Goal: Information Seeking & Learning: Learn about a topic

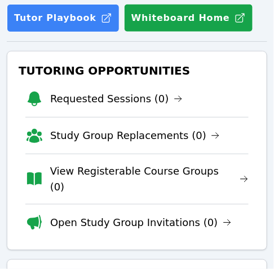
scroll to position [157, 0]
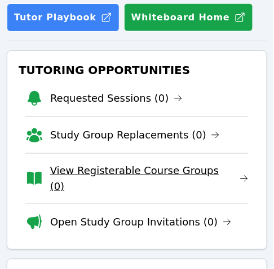
click at [143, 175] on link "View Registerable Course Groups (0)" at bounding box center [149, 179] width 199 height 32
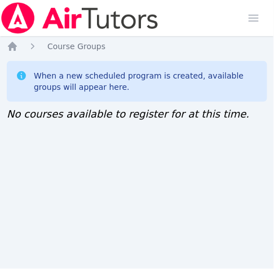
click at [6, 196] on div "Home Sessions Study Groups Students Messages Open user menu [PERSON_NAME] ([PER…" at bounding box center [137, 134] width 274 height 269
